Goal: Task Accomplishment & Management: Use online tool/utility

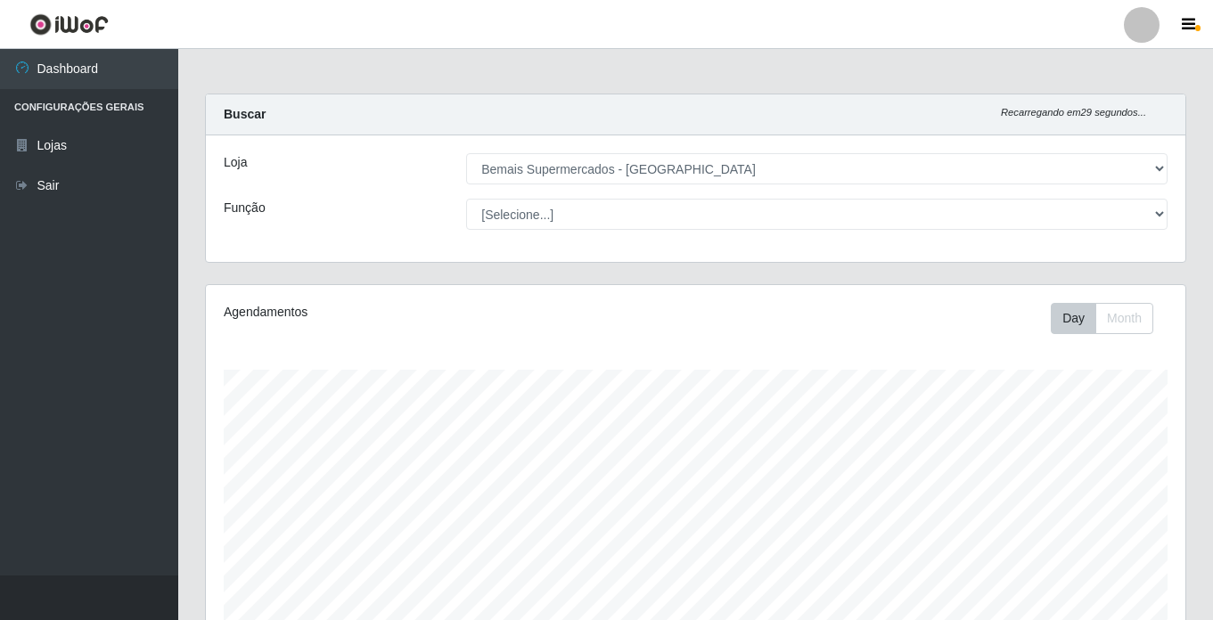
select select "250"
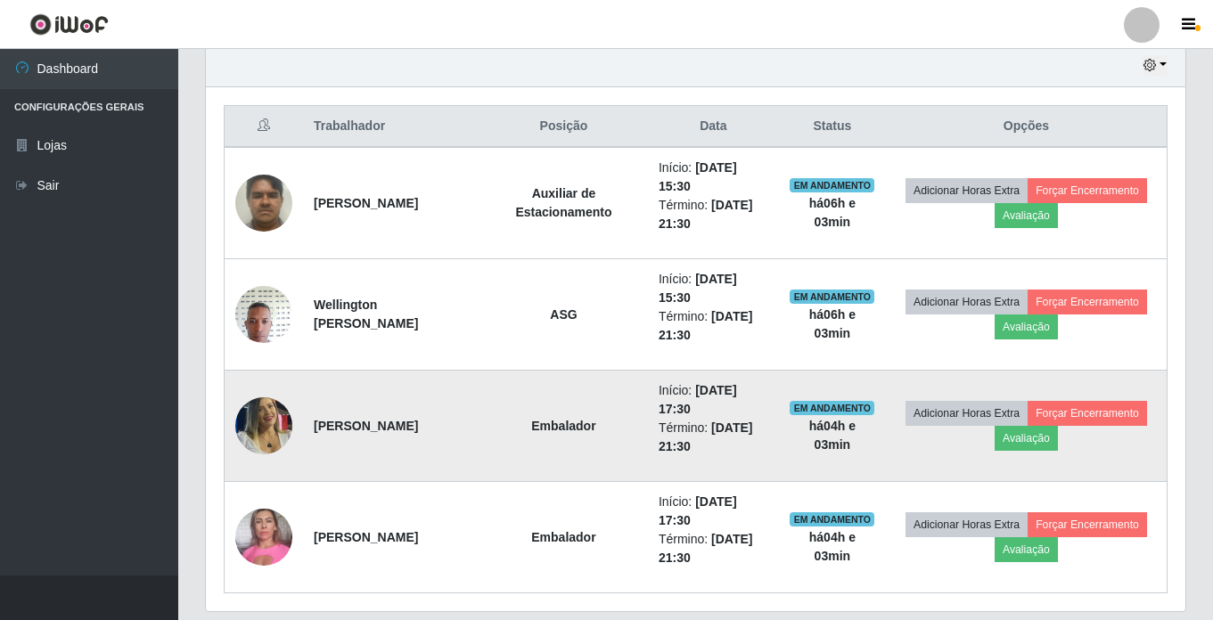
scroll to position [603, 0]
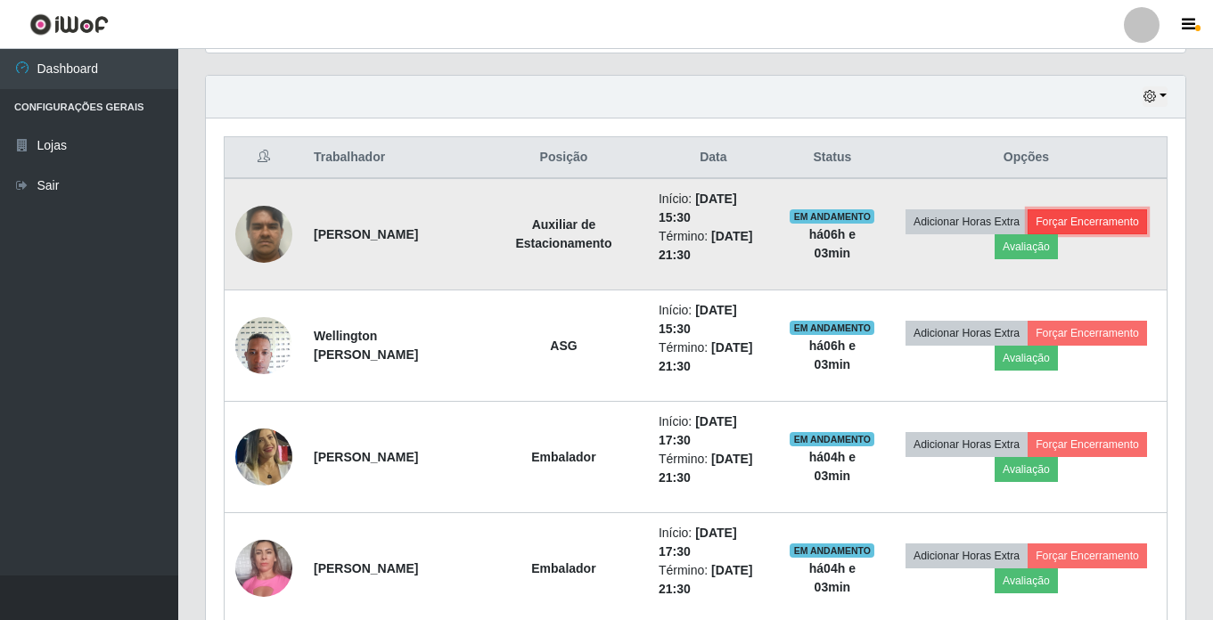
click at [1114, 220] on button "Forçar Encerramento" at bounding box center [1087, 221] width 119 height 25
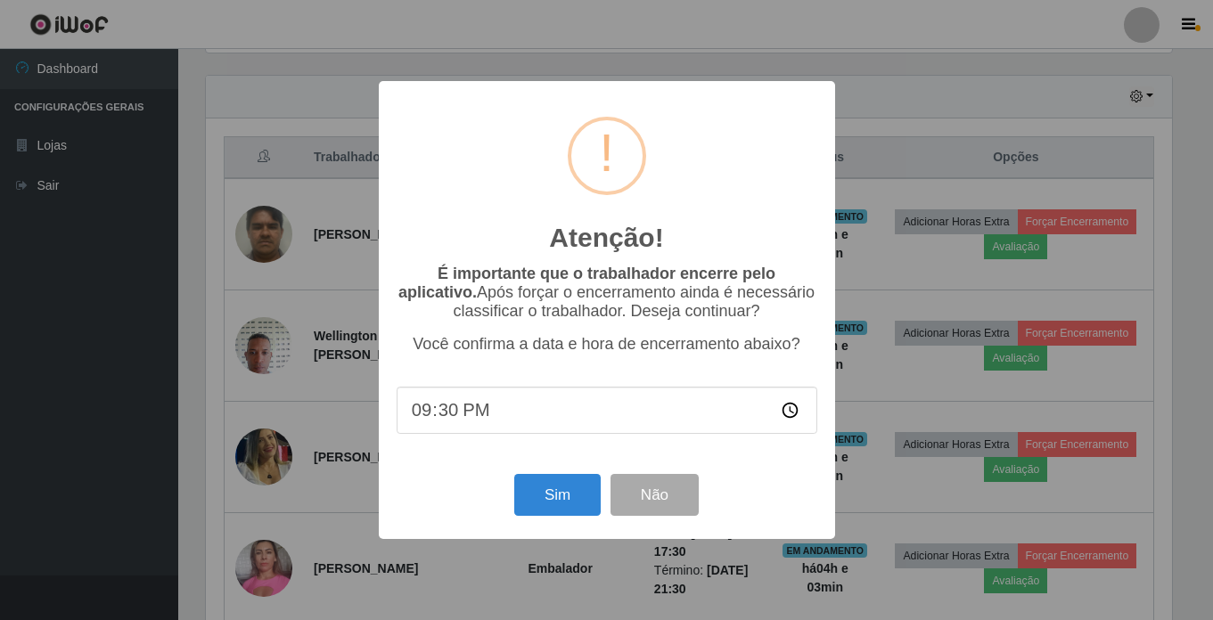
scroll to position [370, 971]
click at [561, 505] on button "Sim" at bounding box center [559, 495] width 86 height 42
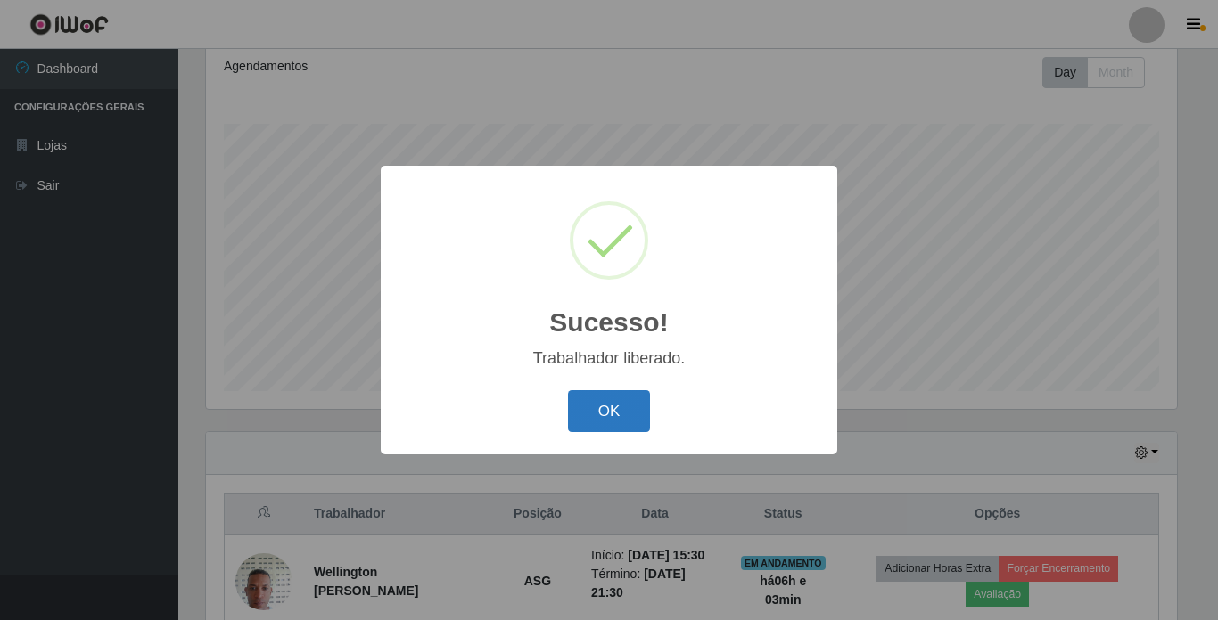
click at [630, 408] on button "OK" at bounding box center [609, 411] width 83 height 42
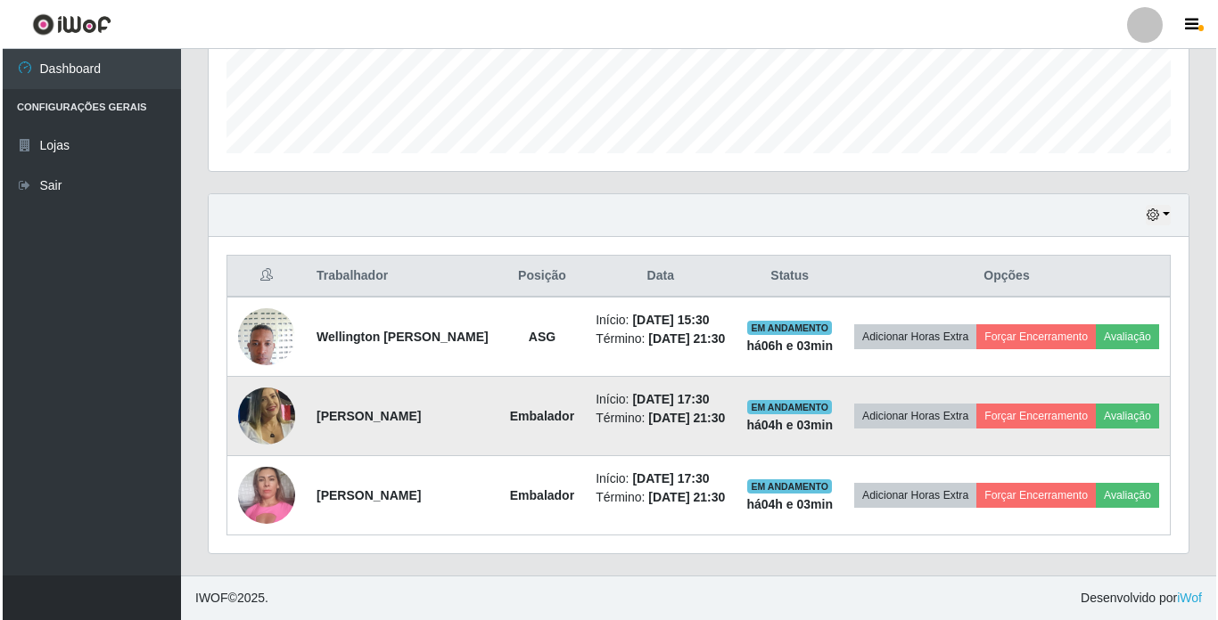
scroll to position [513, 0]
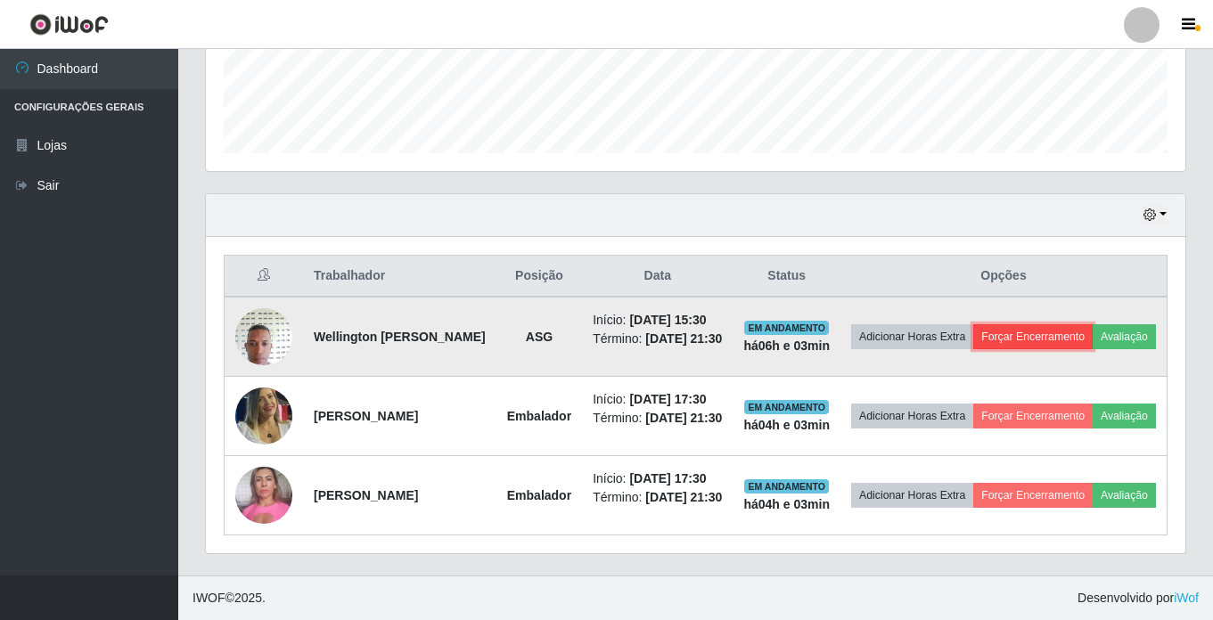
click at [1093, 324] on button "Forçar Encerramento" at bounding box center [1032, 336] width 119 height 25
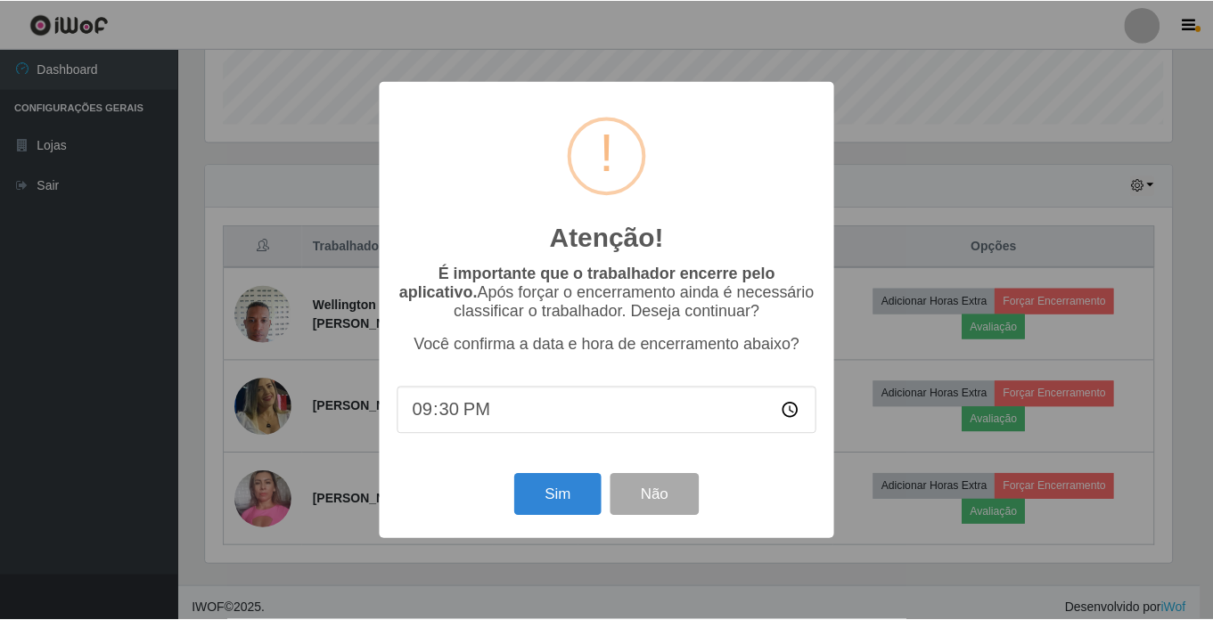
scroll to position [370, 971]
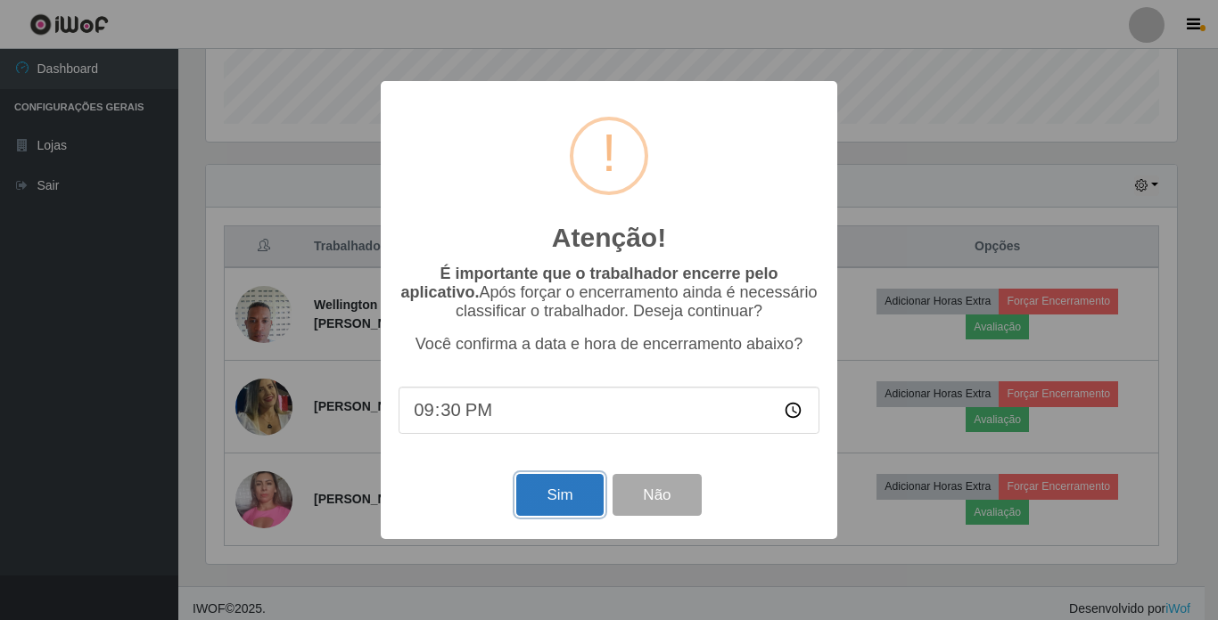
click at [549, 509] on button "Sim" at bounding box center [559, 495] width 86 height 42
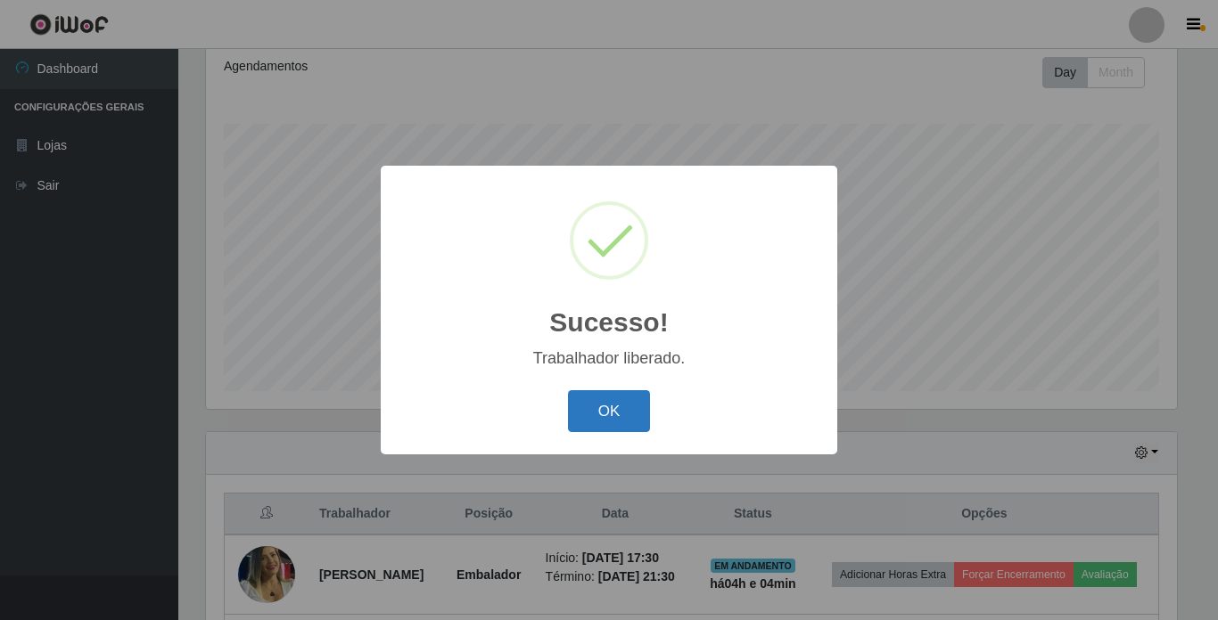
click at [635, 404] on button "OK" at bounding box center [609, 411] width 83 height 42
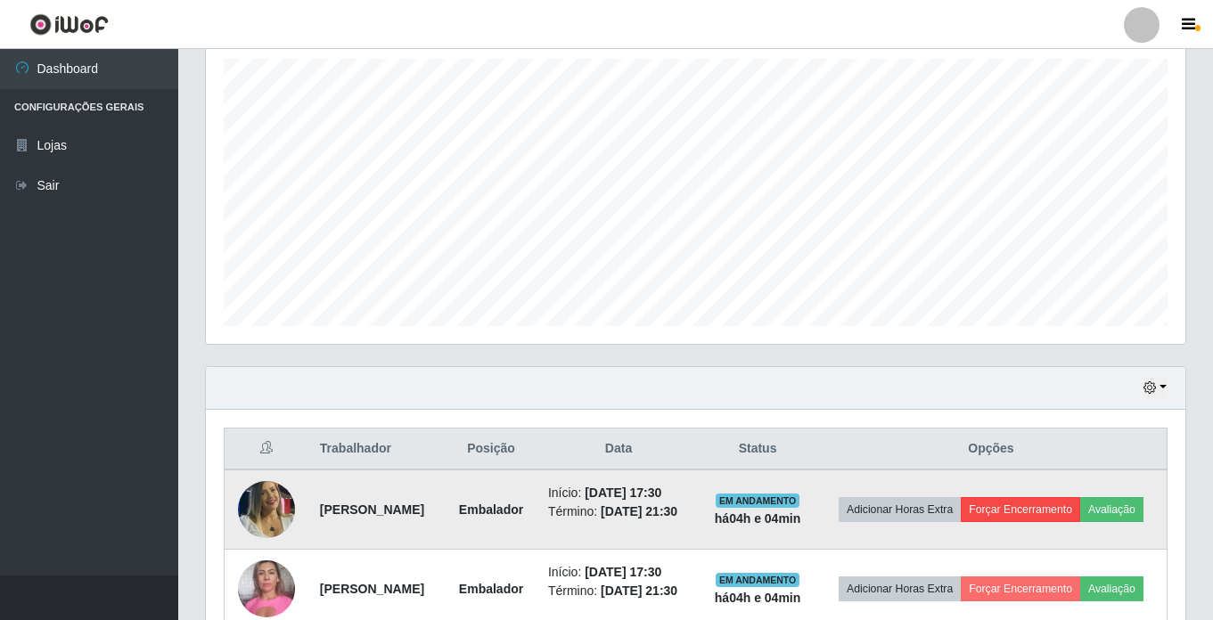
scroll to position [431, 0]
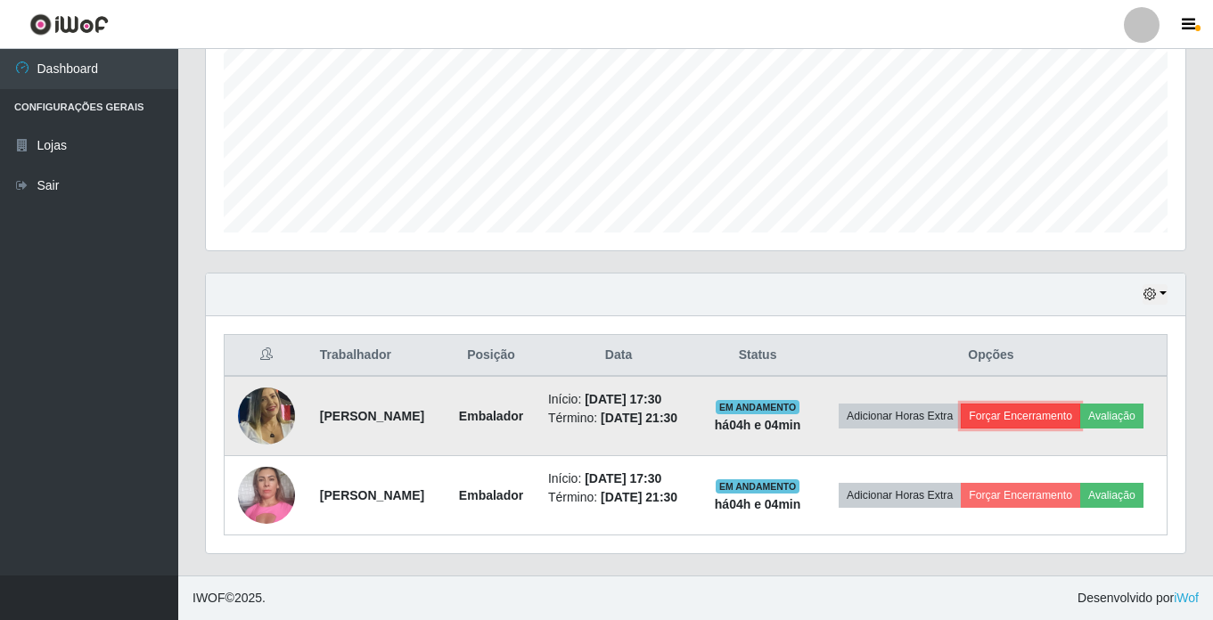
click at [1080, 404] on button "Forçar Encerramento" at bounding box center [1020, 416] width 119 height 25
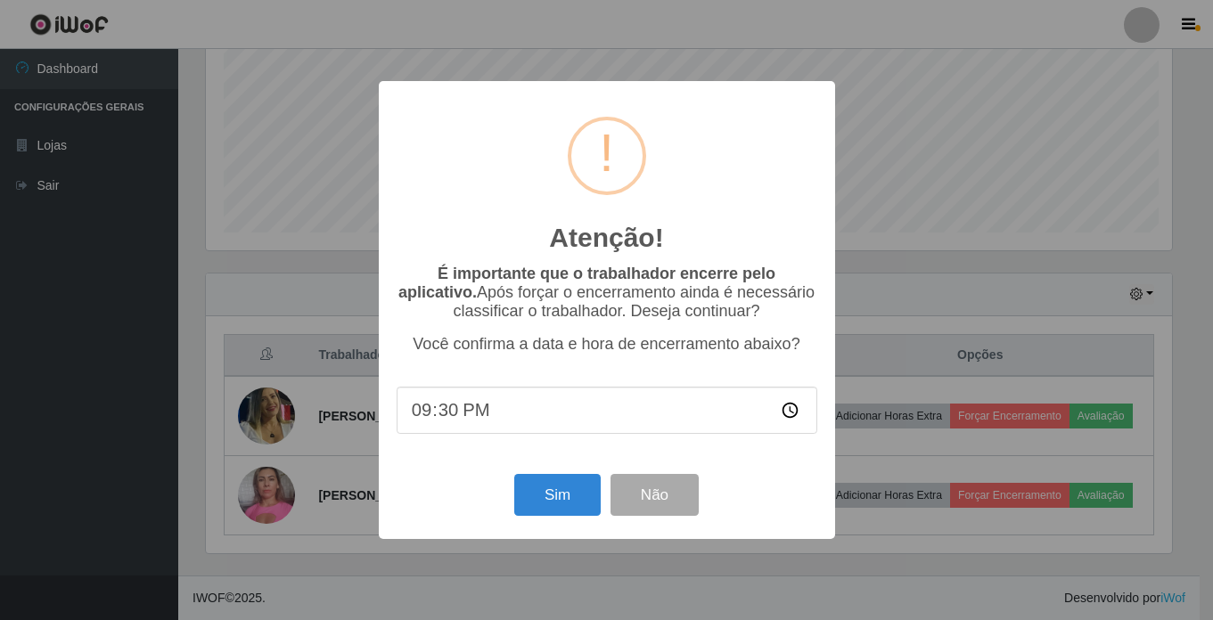
scroll to position [370, 971]
click at [534, 495] on button "Sim" at bounding box center [559, 495] width 86 height 42
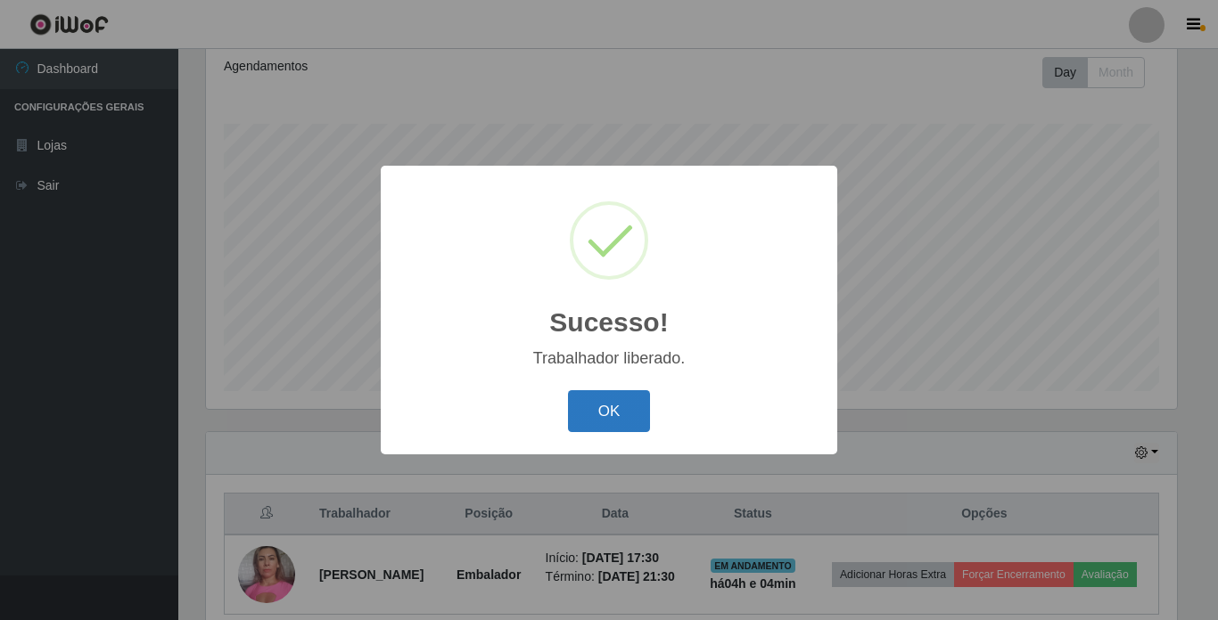
click at [606, 418] on button "OK" at bounding box center [609, 411] width 83 height 42
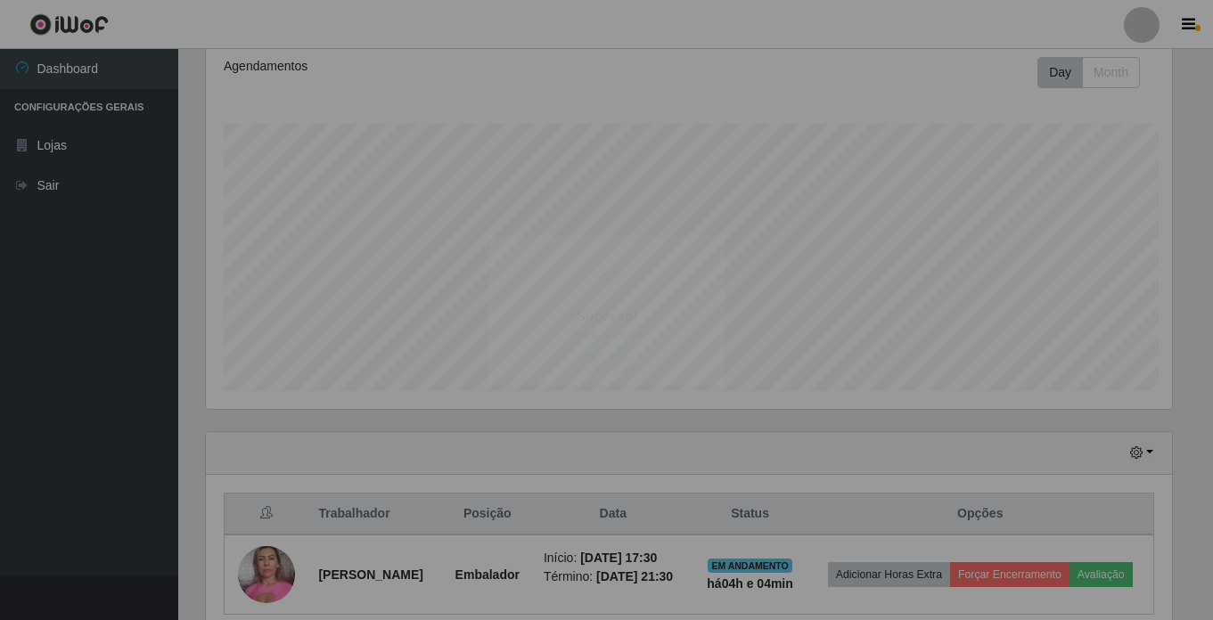
scroll to position [0, 0]
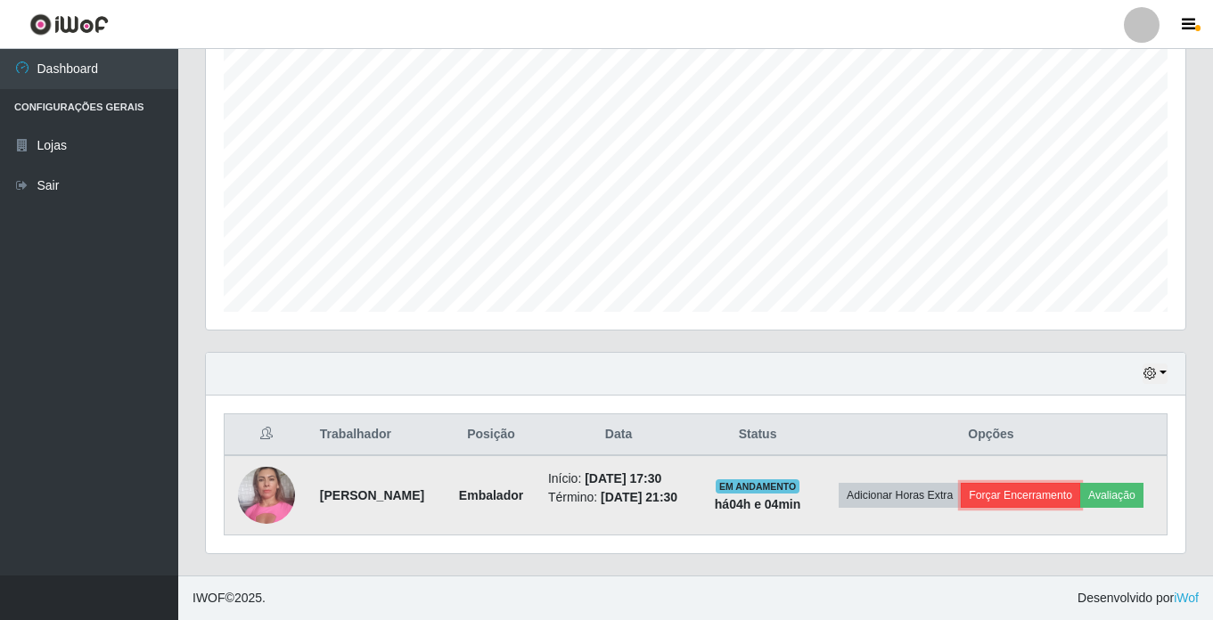
click at [1080, 483] on button "Forçar Encerramento" at bounding box center [1020, 495] width 119 height 25
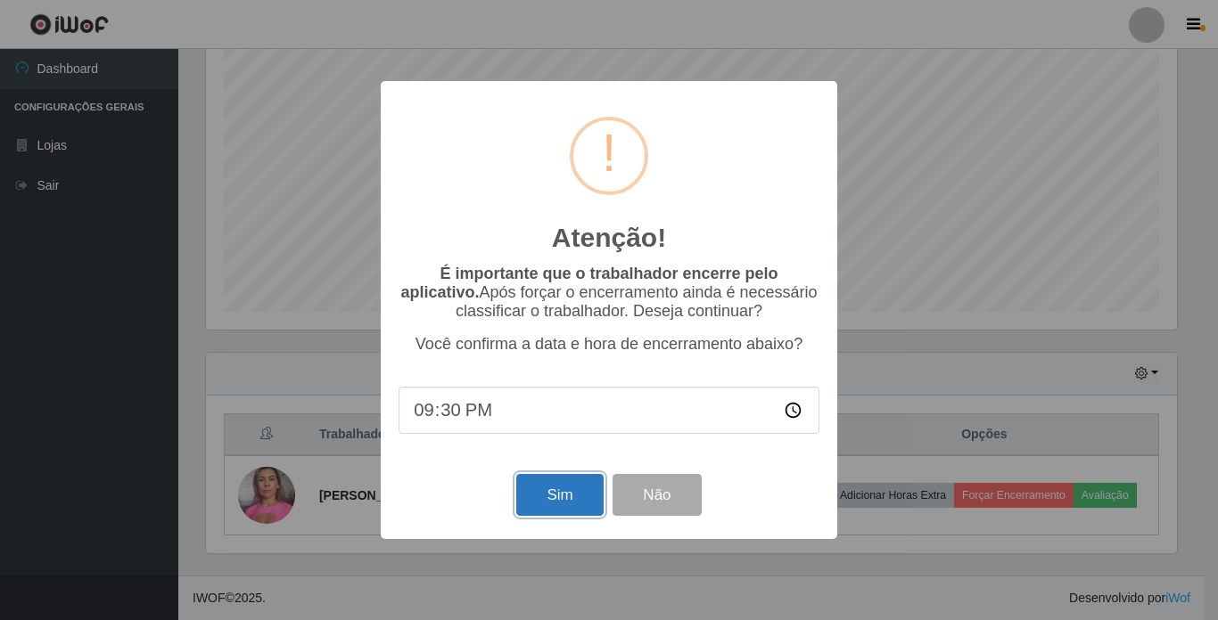
click at [534, 506] on button "Sim" at bounding box center [559, 495] width 86 height 42
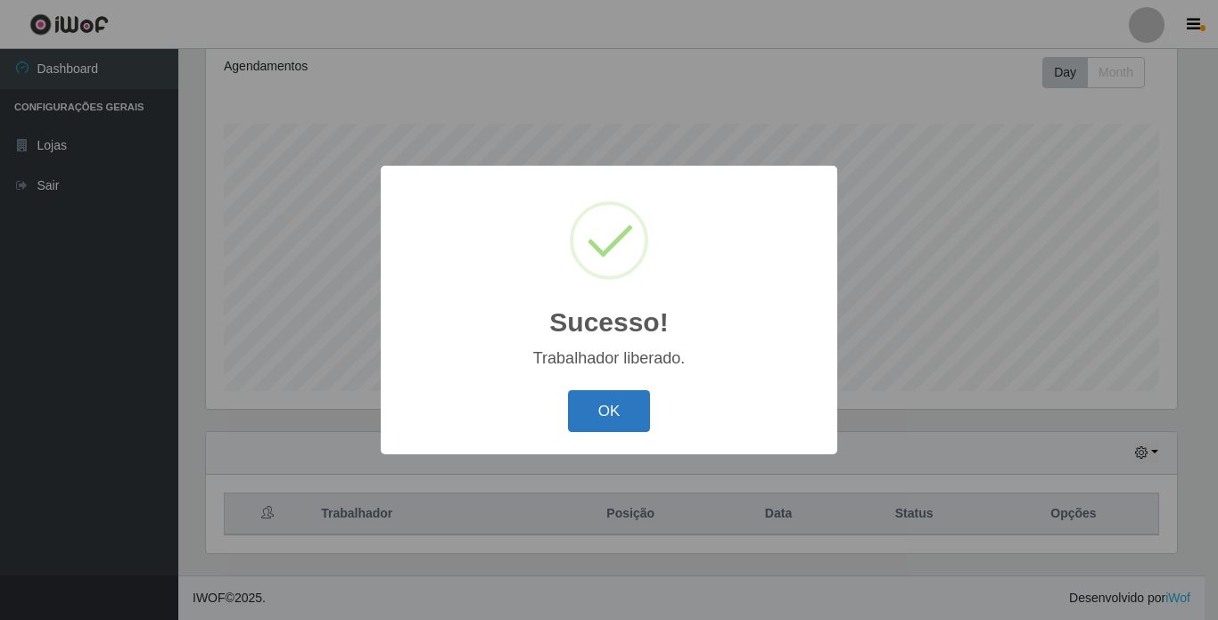
click at [617, 401] on button "OK" at bounding box center [609, 411] width 83 height 42
